Goal: Task Accomplishment & Management: Use online tool/utility

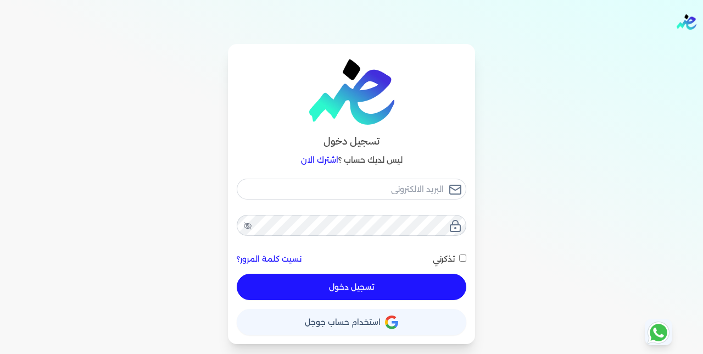
click at [316, 325] on span "استخدام حساب جوجل" at bounding box center [343, 322] width 76 height 8
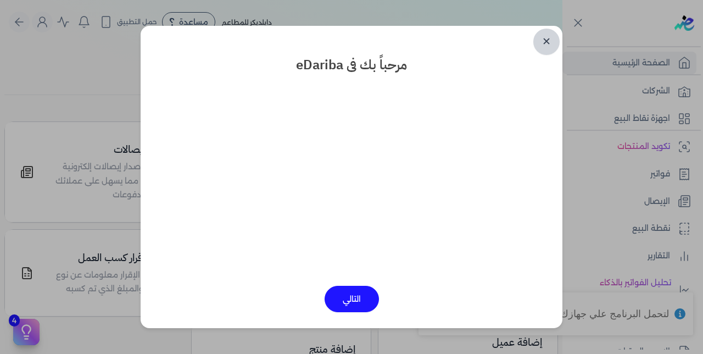
click at [547, 36] on link "✕" at bounding box center [546, 42] width 26 height 26
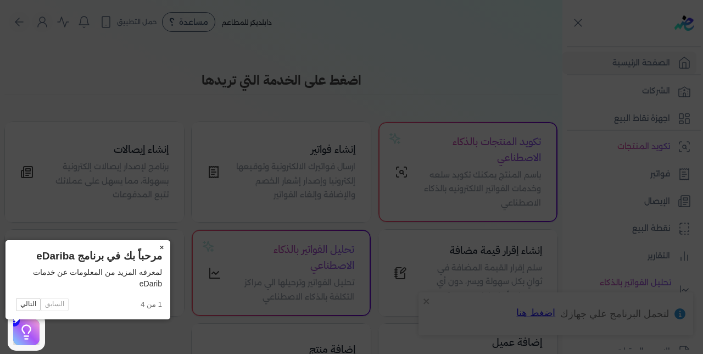
click at [153, 243] on button "×" at bounding box center [162, 247] width 18 height 15
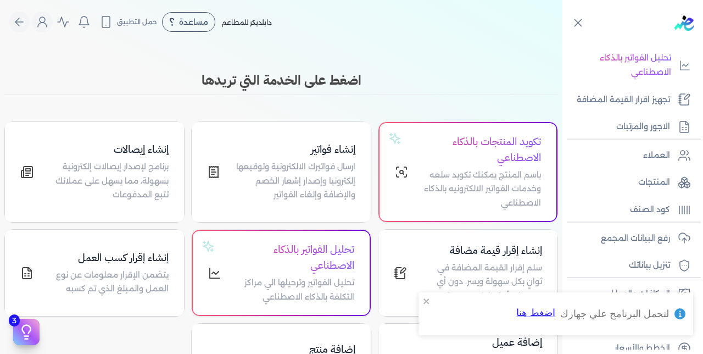
scroll to position [240, 0]
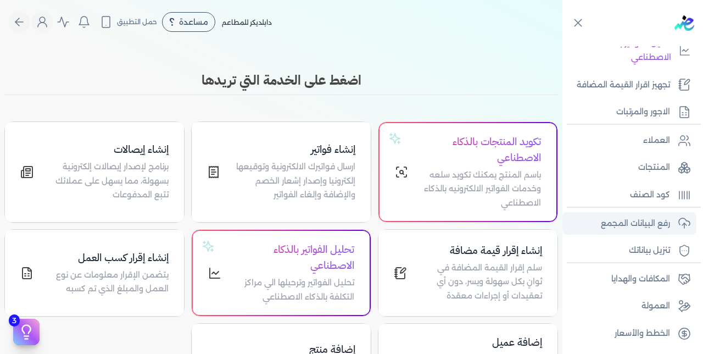
click at [633, 225] on p "رفع البيانات المجمع" at bounding box center [635, 223] width 69 height 14
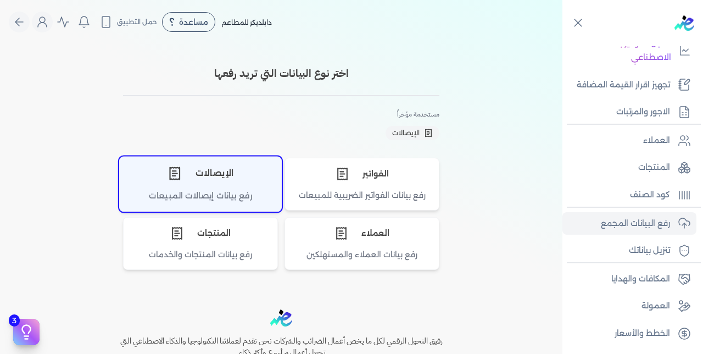
click at [238, 176] on div "الإيصالات" at bounding box center [201, 173] width 162 height 33
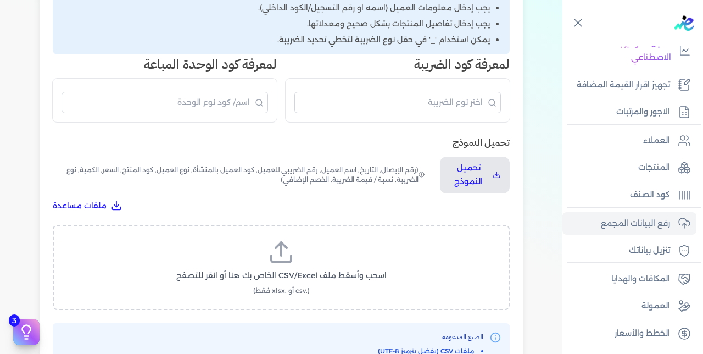
scroll to position [251, 0]
click at [322, 239] on label "اسحب وأسقط ملف CSV/Excel الخاص بك هنا أو انقر للتصفح (.csv أو .xlsx فقط)" at bounding box center [281, 267] width 429 height 57
click at [0, 0] on input "اسحب وأسقط ملف CSV/Excel الخاص بك هنا أو انقر للتصفح (.csv أو .xlsx فقط)" at bounding box center [0, 0] width 0 height 0
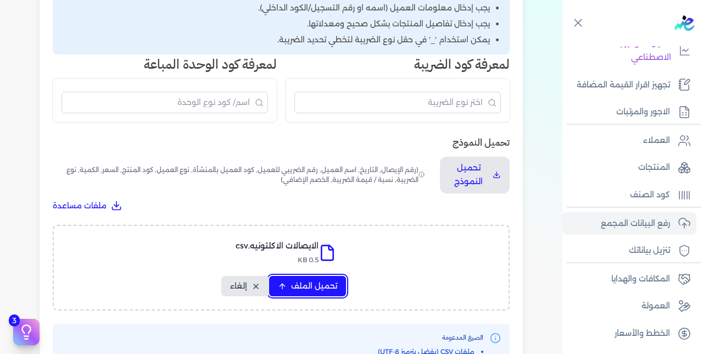
click at [293, 280] on span "تحميل الملف" at bounding box center [314, 286] width 46 height 12
select select "رقم الإيصال"
select select "سيريال المنتج"
select select "السعر"
select select "الكمية"
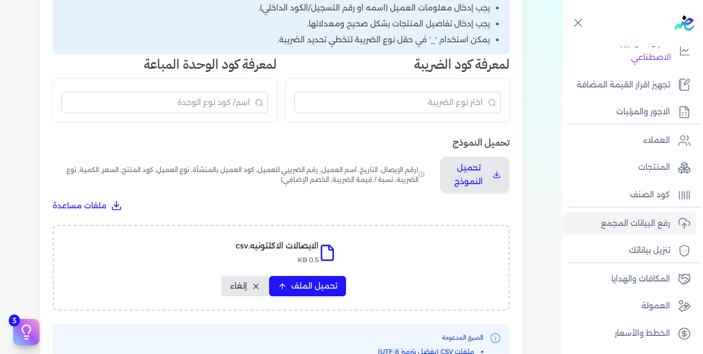
select select "نوع الضريبة"
select select "نسبة / قيمة الضريبة"
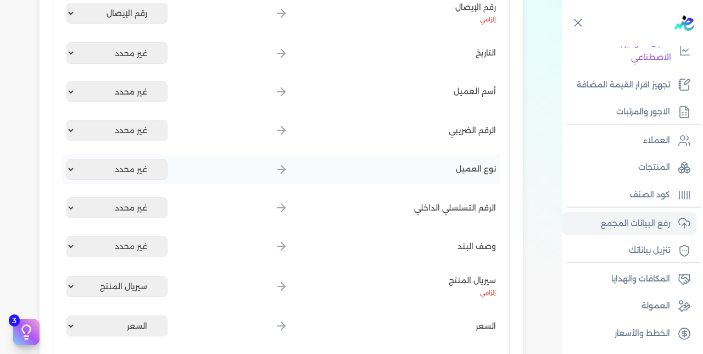
scroll to position [675, 0]
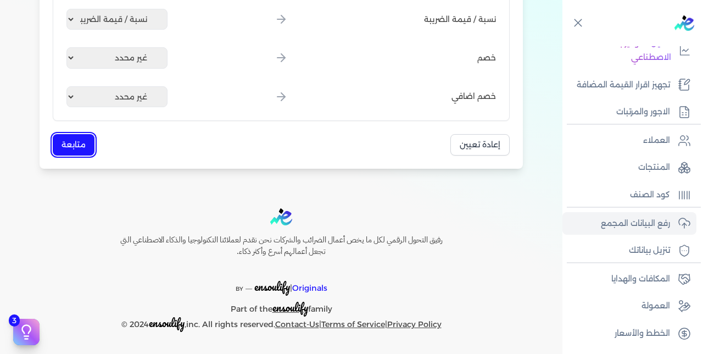
click at [79, 148] on button "متابعة" at bounding box center [74, 144] width 42 height 21
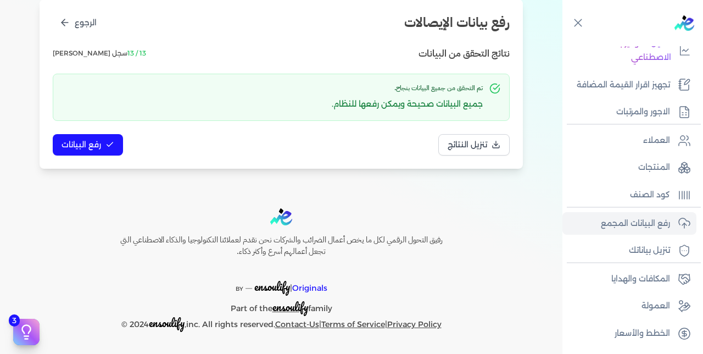
scroll to position [141, 0]
click at [99, 147] on span "رفع البيانات" at bounding box center [82, 145] width 40 height 12
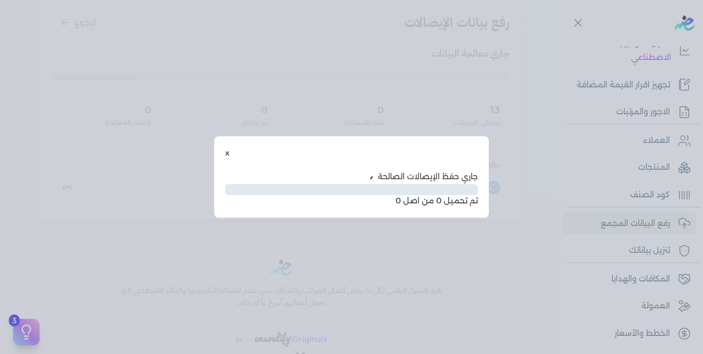
scroll to position [81, 0]
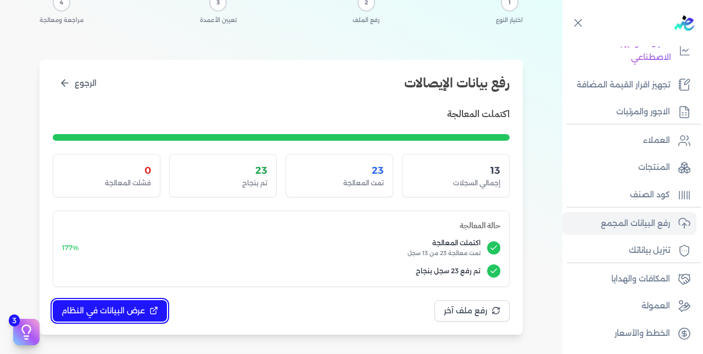
click at [107, 316] on button "عرض البيانات في النظام" at bounding box center [110, 310] width 114 height 21
click at [120, 307] on span "عرض البيانات في النظام" at bounding box center [104, 311] width 84 height 12
click at [0, 0] on div at bounding box center [0, 0] width 0 height 0
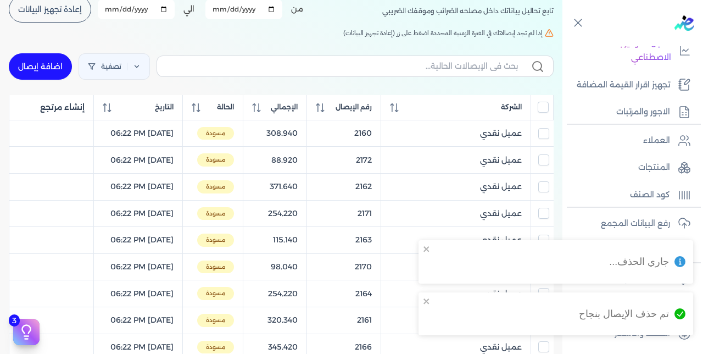
click at [542, 113] on input "All items unselected" at bounding box center [543, 107] width 11 height 11
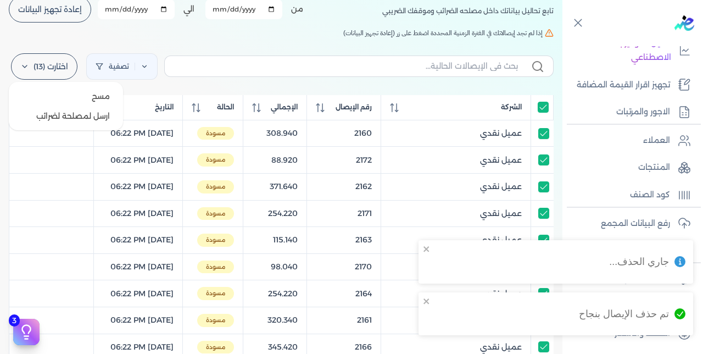
click at [54, 62] on label "اختارت (13)" at bounding box center [44, 66] width 66 height 26
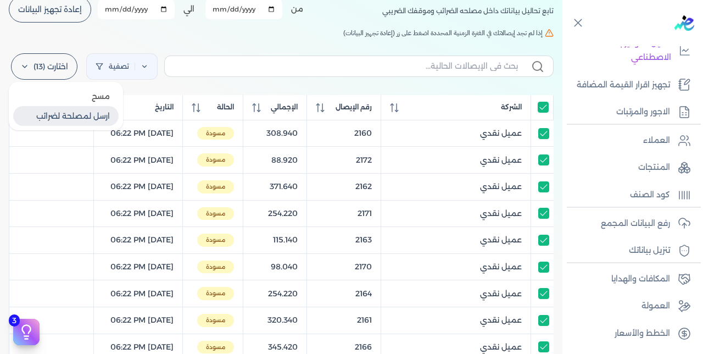
click at [82, 118] on button "ارسل لمصلحة لضرائب" at bounding box center [65, 116] width 105 height 20
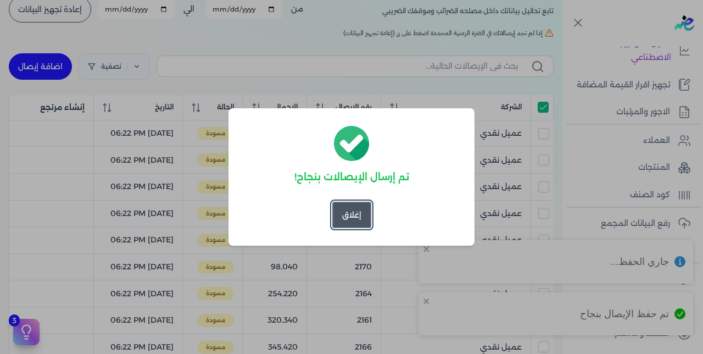
click at [353, 212] on button "إغلاق" at bounding box center [351, 215] width 39 height 26
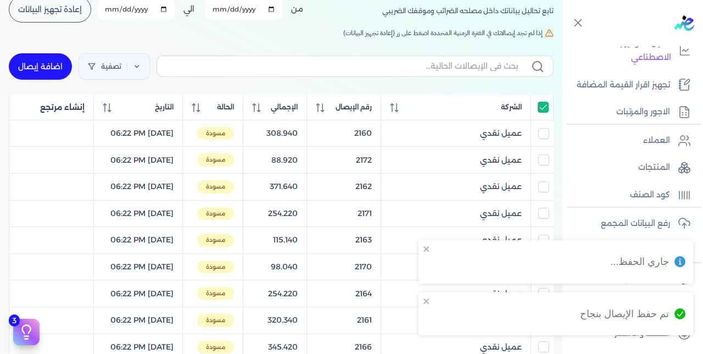
click at [546, 112] on input "All items selected" at bounding box center [543, 107] width 11 height 11
checkbox input "false"
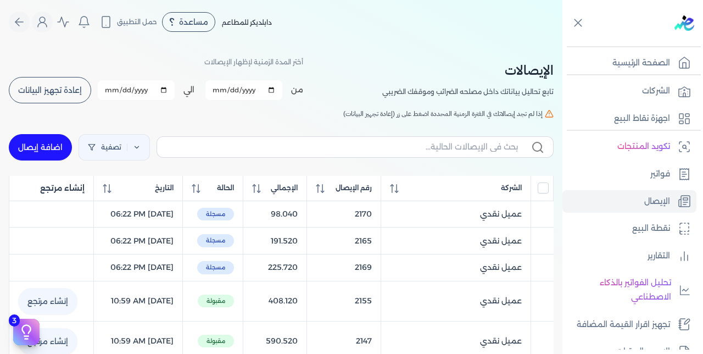
click at [70, 90] on span "إعادة تجهيز البيانات" at bounding box center [50, 90] width 64 height 8
checkbox input "false"
click at [372, 193] on span "رقم الإيصال" at bounding box center [354, 188] width 36 height 10
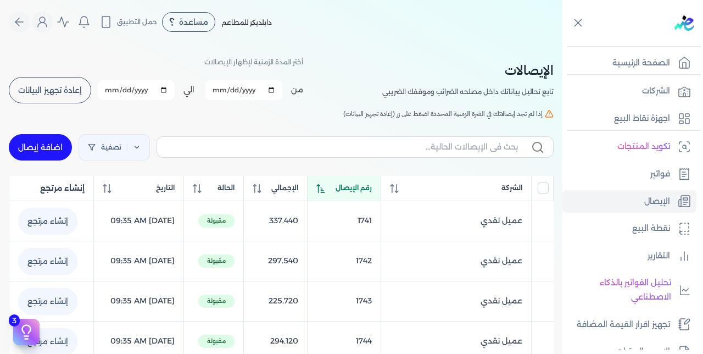
click at [372, 193] on span "رقم الإيصال" at bounding box center [354, 188] width 36 height 10
